Goal: Navigation & Orientation: Find specific page/section

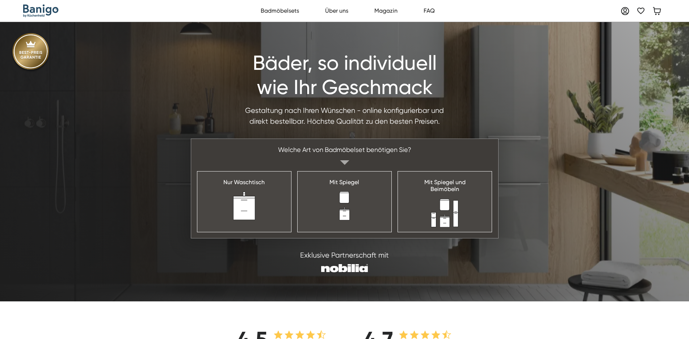
drag, startPoint x: 0, startPoint y: 0, endPoint x: 171, endPoint y: 17, distance: 171.4
click at [171, 17] on nav "Badmöbelsets Mein Account Merkliste Über uns Magazin FAQ" at bounding box center [354, 11] width 591 height 14
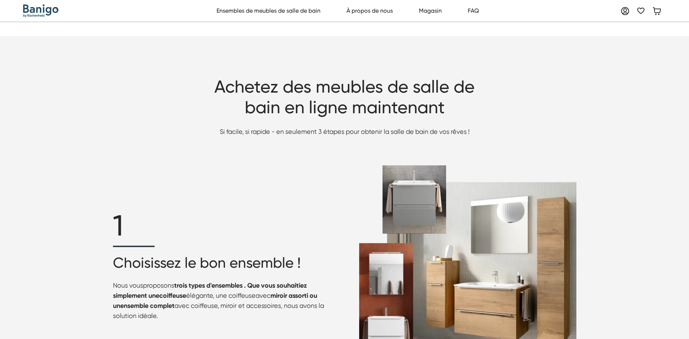
scroll to position [978, 0]
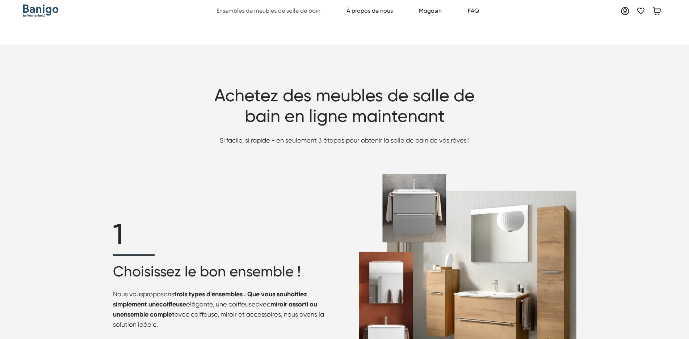
click at [277, 12] on font "Ensembles de meubles de salle de bain" at bounding box center [269, 10] width 104 height 7
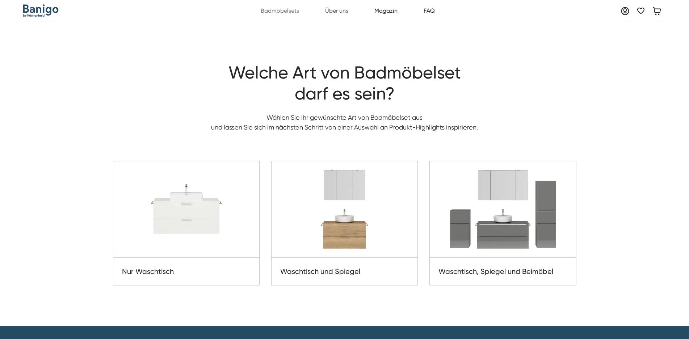
click at [346, 12] on link "Über uns" at bounding box center [336, 11] width 31 height 14
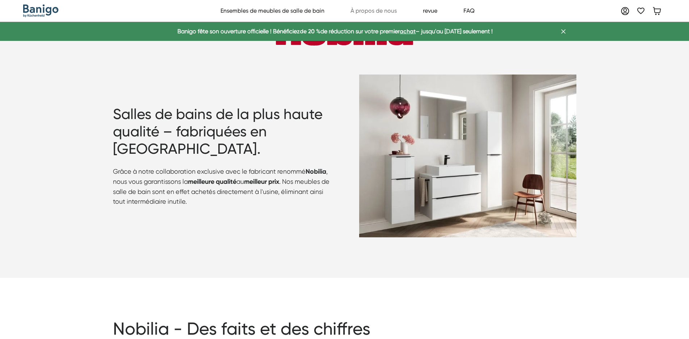
scroll to position [444, 0]
